Goal: Find specific page/section: Find specific page/section

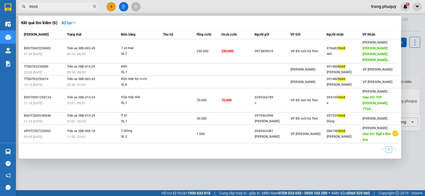
type input "9668"
click at [62, 3] on span "9668" at bounding box center [59, 7] width 80 height 8
click at [96, 7] on span "9668" at bounding box center [59, 7] width 80 height 8
click at [95, 9] on span at bounding box center [94, 6] width 3 height 5
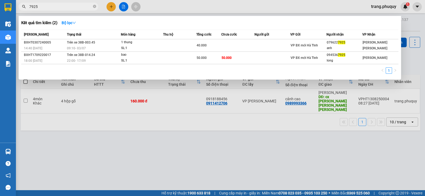
type input "7925"
click at [209, 153] on div at bounding box center [212, 98] width 425 height 196
click at [95, 8] on icon "close-circle" at bounding box center [94, 6] width 3 height 3
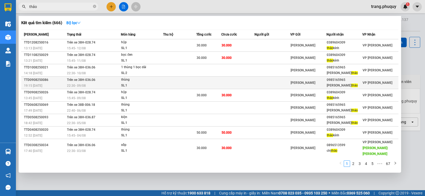
scroll to position [7, 0]
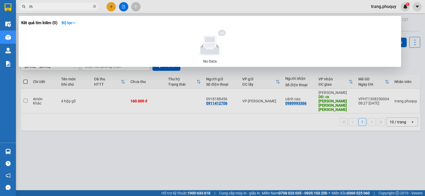
type input "t"
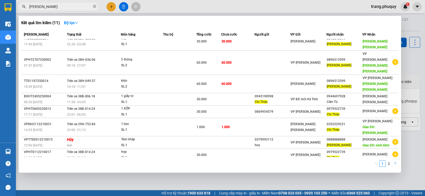
click at [395, 164] on icon "right" at bounding box center [395, 163] width 2 height 3
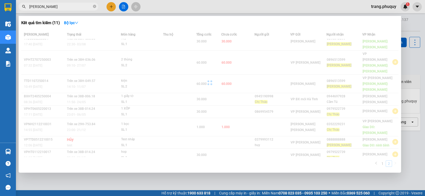
scroll to position [0, 0]
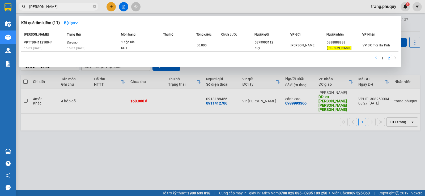
click at [377, 58] on icon "left" at bounding box center [375, 57] width 3 height 3
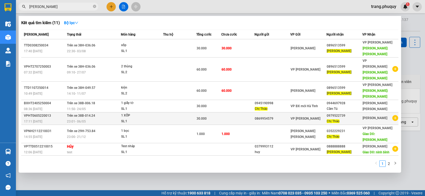
scroll to position [7, 0]
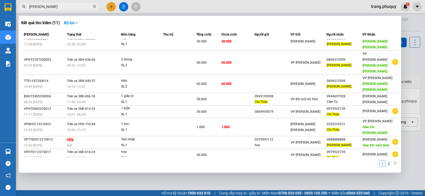
click at [54, 4] on input "[PERSON_NAME]" at bounding box center [60, 7] width 63 height 6
drag, startPoint x: 35, startPoint y: 6, endPoint x: 44, endPoint y: 6, distance: 9.0
click at [36, 6] on input "[PERSON_NAME]" at bounding box center [60, 7] width 63 height 6
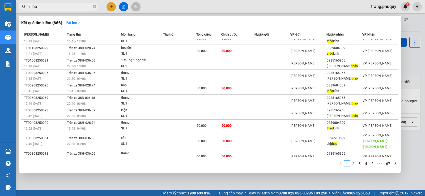
type input "thảo"
click at [354, 165] on link "2" at bounding box center [353, 164] width 6 height 6
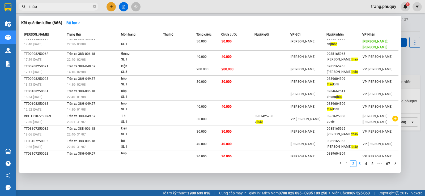
click at [359, 163] on link "3" at bounding box center [360, 164] width 6 height 6
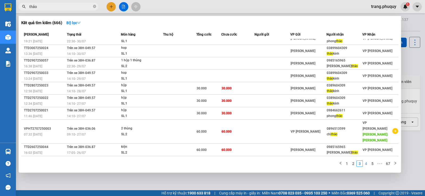
click at [366, 165] on link "4" at bounding box center [366, 164] width 6 height 6
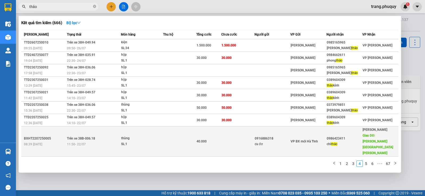
scroll to position [13, 0]
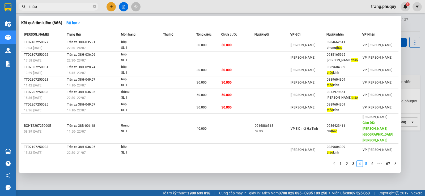
click at [366, 165] on link "5" at bounding box center [366, 164] width 6 height 6
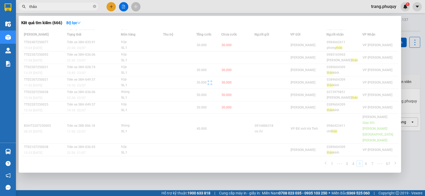
scroll to position [7, 0]
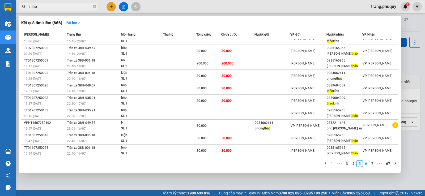
click at [367, 163] on link "6" at bounding box center [366, 164] width 6 height 6
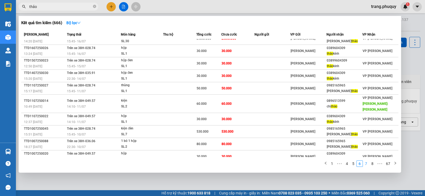
click at [366, 164] on link "7" at bounding box center [366, 164] width 6 height 6
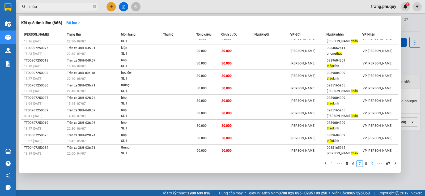
click at [374, 163] on link "9" at bounding box center [372, 164] width 6 height 6
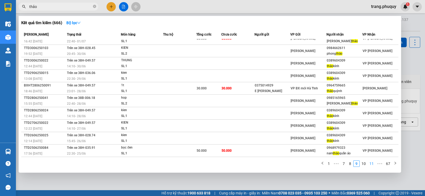
click at [372, 166] on link "11" at bounding box center [371, 164] width 7 height 6
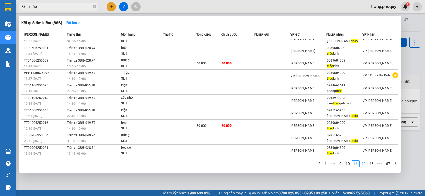
click at [367, 165] on link "12" at bounding box center [363, 164] width 7 height 6
